Goal: Task Accomplishment & Management: Manage account settings

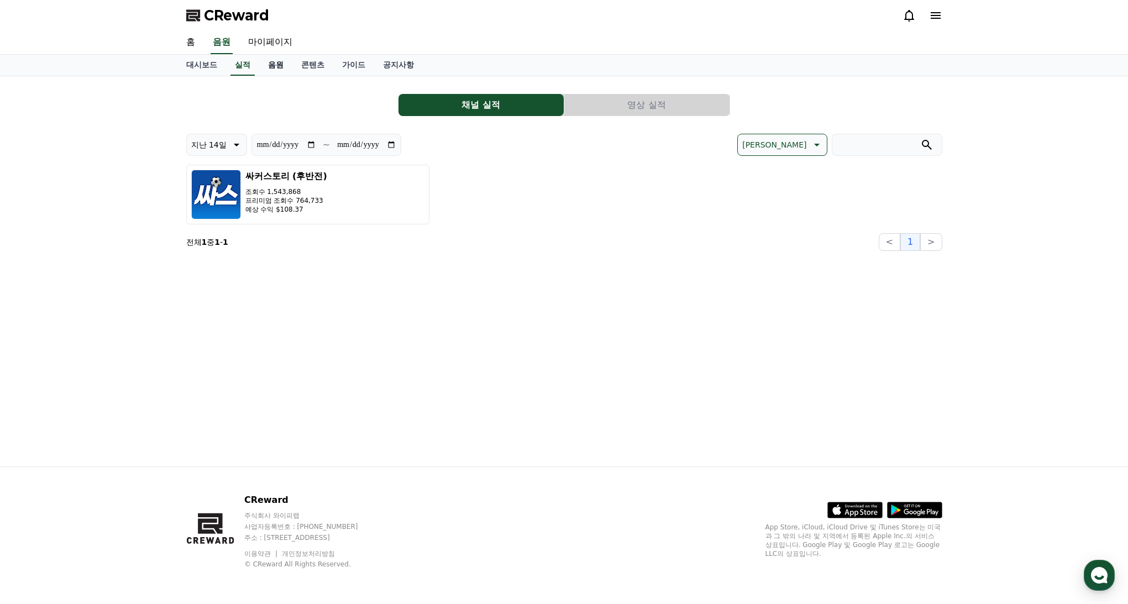
click at [266, 67] on link "음원" at bounding box center [275, 65] width 33 height 21
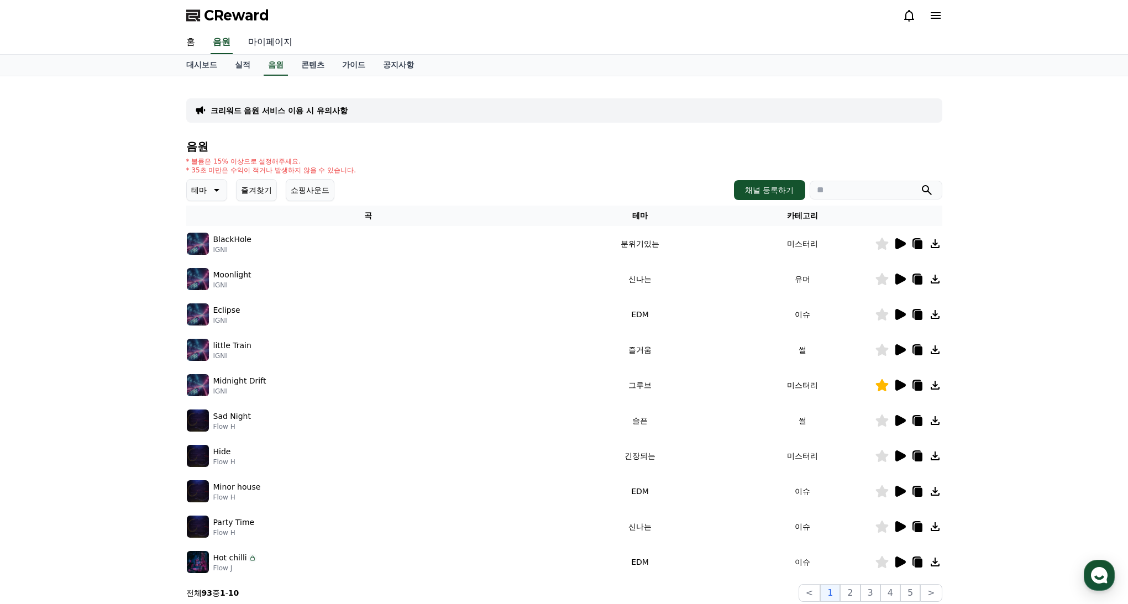
click at [250, 45] on link "마이페이지" at bounding box center [270, 42] width 62 height 23
select select "**********"
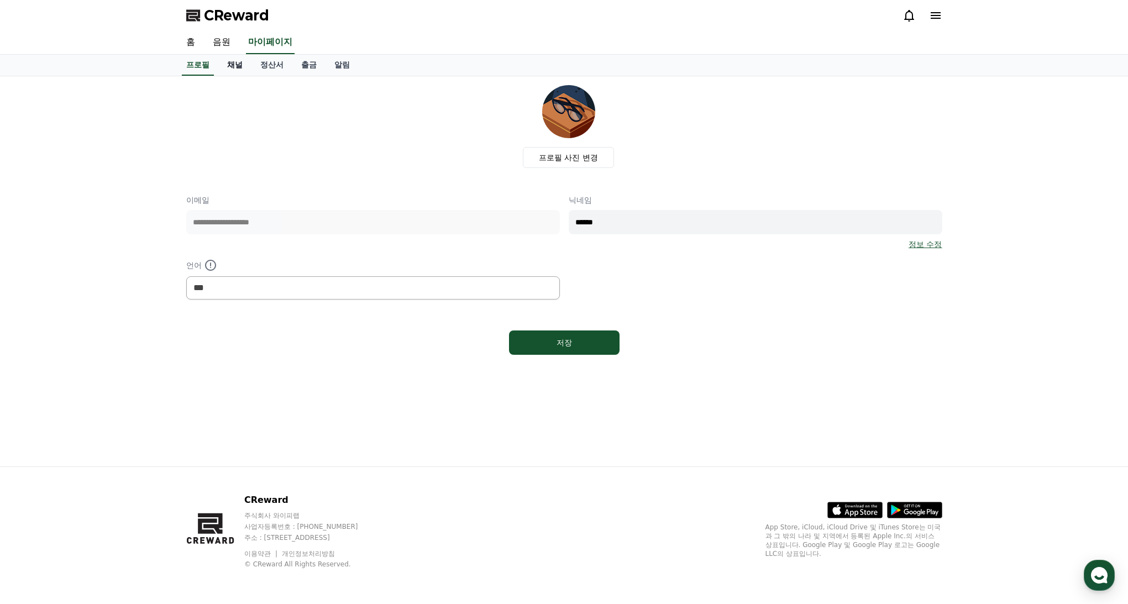
click at [229, 73] on link "채널" at bounding box center [234, 65] width 33 height 21
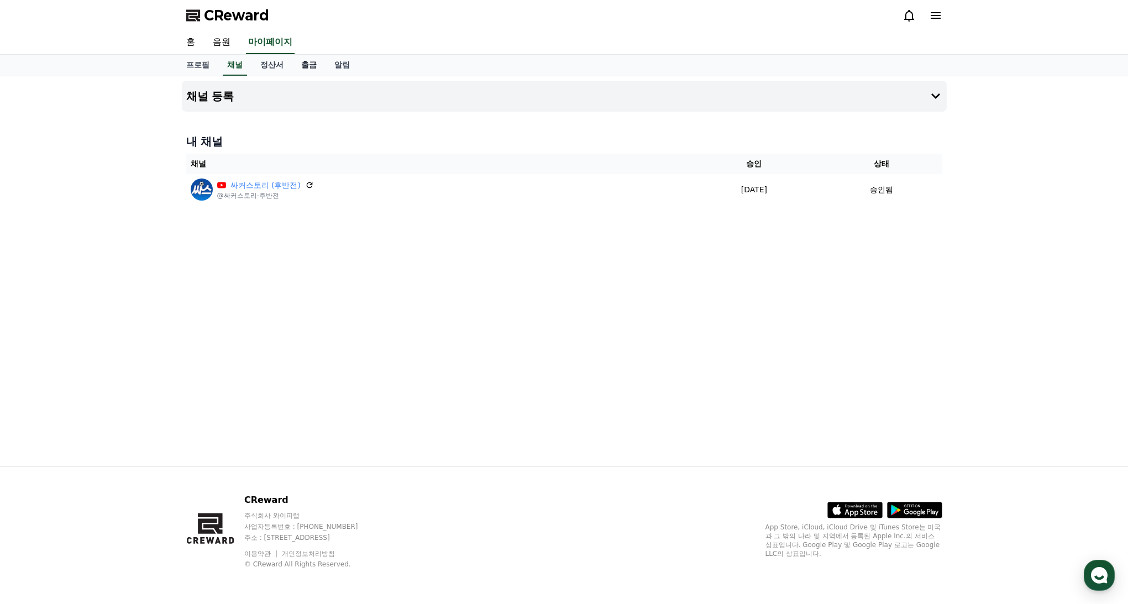
click at [292, 64] on link "출금" at bounding box center [308, 65] width 33 height 21
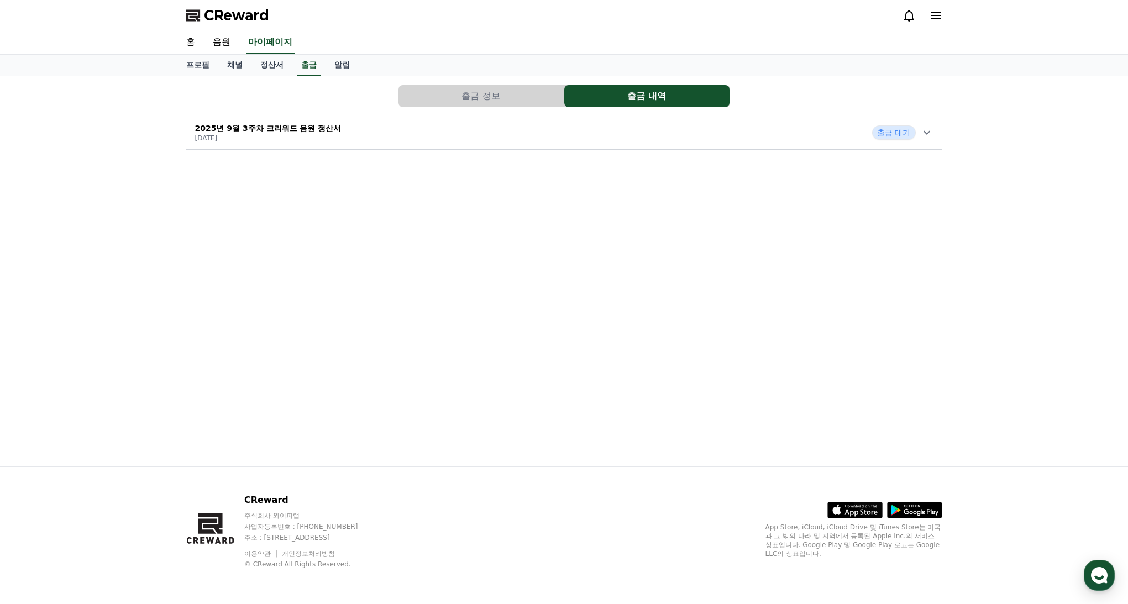
click at [521, 97] on button "출금 정보" at bounding box center [480, 96] width 165 height 22
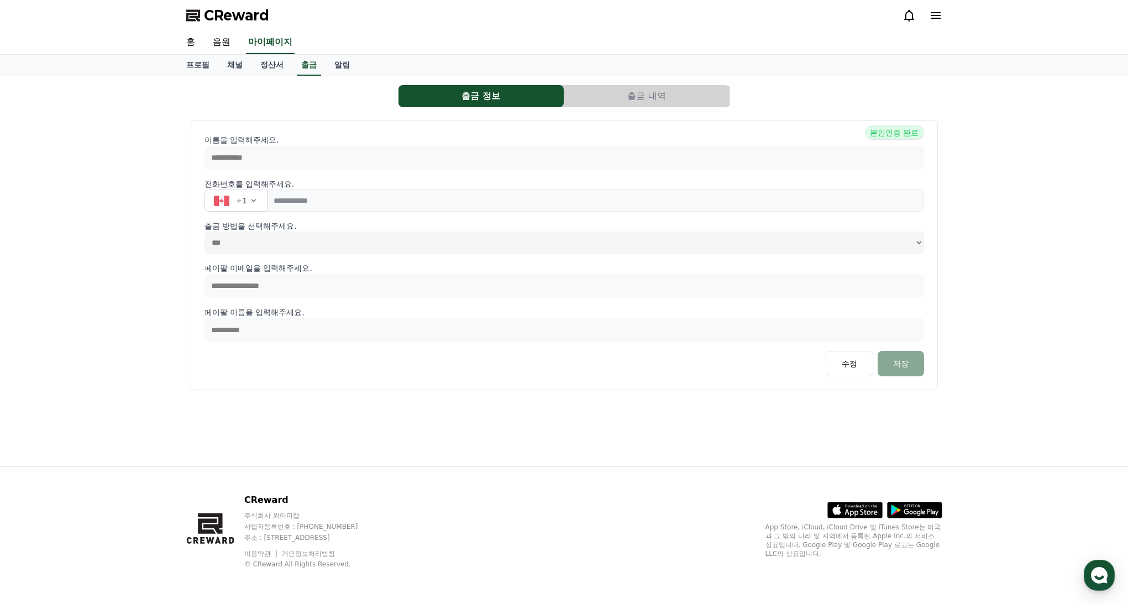
click at [606, 96] on button "출금 내역" at bounding box center [646, 96] width 165 height 22
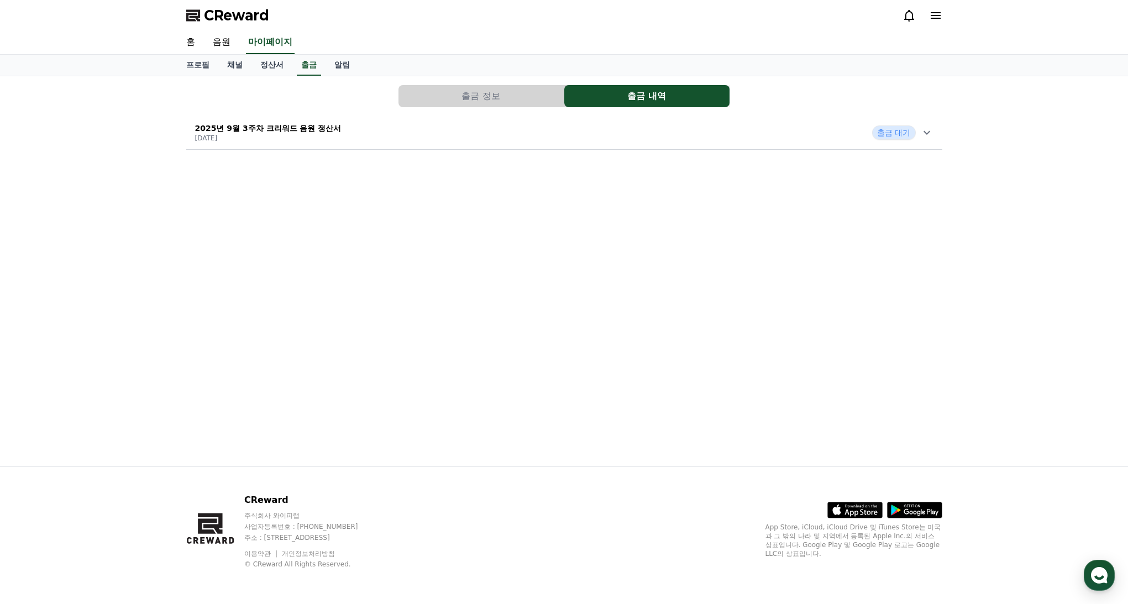
click at [908, 134] on span "출금 대기" at bounding box center [893, 132] width 43 height 14
click at [191, 45] on link "홈" at bounding box center [190, 42] width 27 height 23
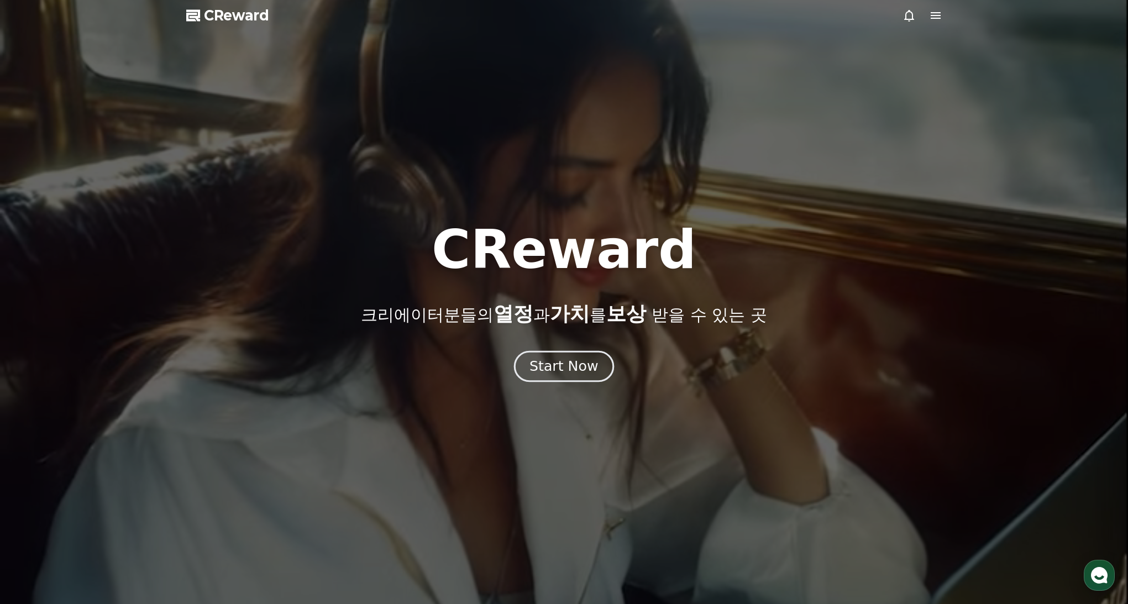
click at [550, 355] on button "Start Now" at bounding box center [564, 365] width 100 height 31
